Goal: Check status: Check status

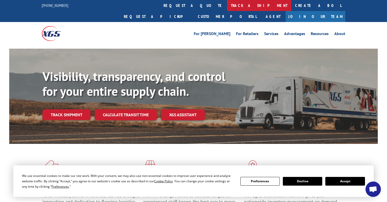
click at [227, 6] on link "track a shipment" at bounding box center [259, 5] width 64 height 11
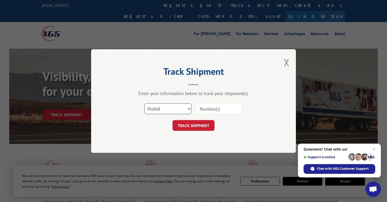
click at [144, 104] on select "Select category... Probill BOL PO" at bounding box center [167, 109] width 47 height 11
select select "bol"
click option "BOL" at bounding box center [0, 0] width 0 height 0
click at [206, 107] on input at bounding box center [218, 109] width 47 height 11
type input "FPX00325403"
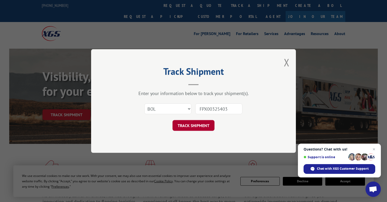
click at [202, 123] on button "TRACK SHIPMENT" at bounding box center [194, 125] width 42 height 11
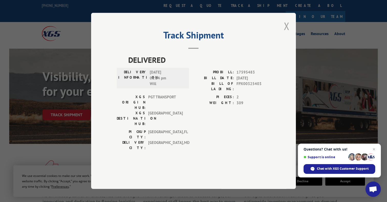
click at [286, 33] on button "Close modal" at bounding box center [287, 26] width 6 height 14
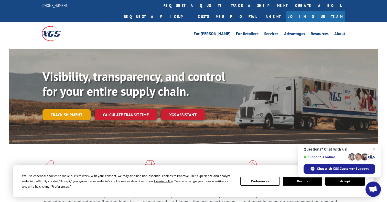
click at [58, 109] on link "Track shipment" at bounding box center [67, 114] width 48 height 11
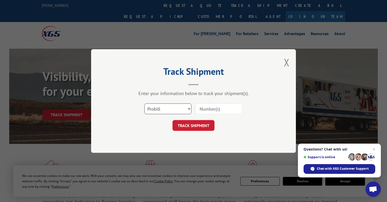
click at [144, 104] on select "Select category... Probill BOL PO" at bounding box center [167, 109] width 47 height 11
select select "bol"
click option "BOL" at bounding box center [0, 0] width 0 height 0
click at [200, 110] on input at bounding box center [218, 109] width 47 height 11
type input "FPX00325403"
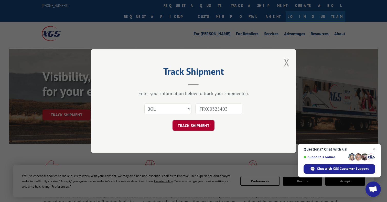
click at [196, 123] on button "TRACK SHIPMENT" at bounding box center [194, 125] width 42 height 11
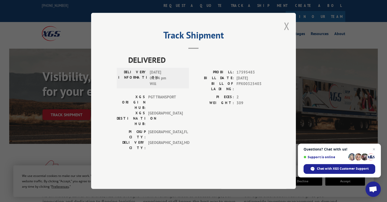
click at [285, 33] on button "Close modal" at bounding box center [287, 26] width 6 height 14
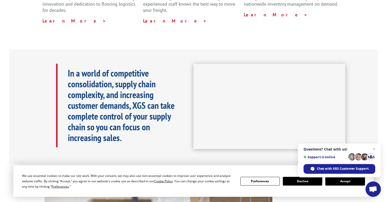
scroll to position [221, 0]
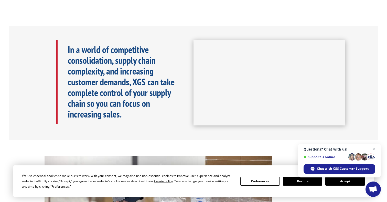
click at [303, 26] on div "In a world of competitive consolidation, supply chain complexity, and increasin…" at bounding box center [193, 83] width 369 height 114
click at [357, 39] on div "In a world of competitive consolidation, supply chain complexity, and increasin…" at bounding box center [193, 83] width 369 height 114
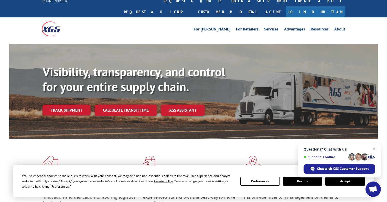
scroll to position [0, 0]
